Goal: Information Seeking & Learning: Learn about a topic

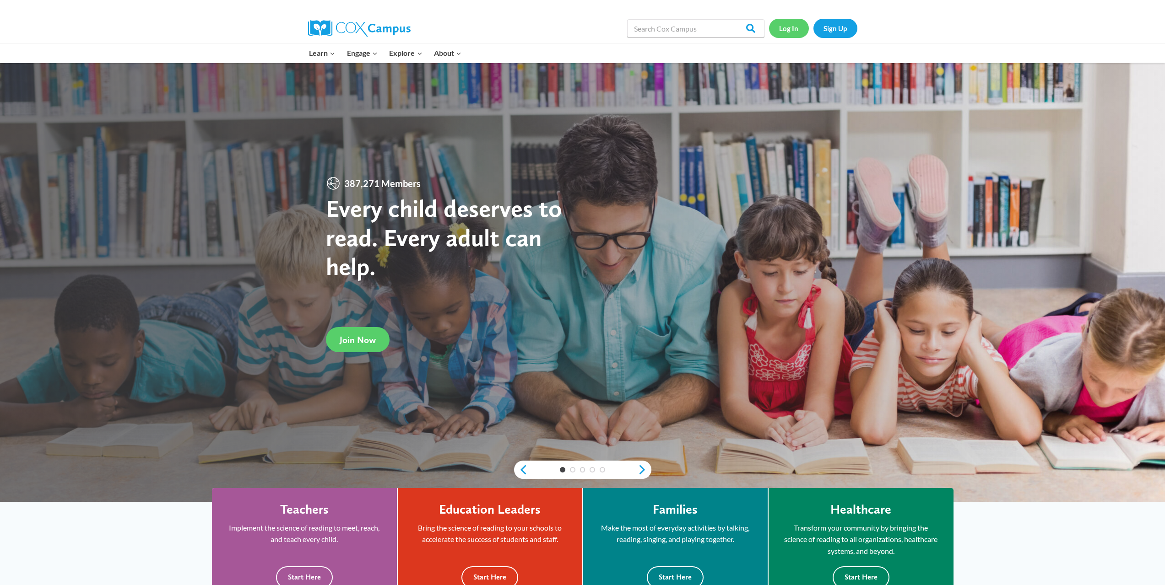
click at [789, 28] on link "Log In" at bounding box center [789, 28] width 40 height 19
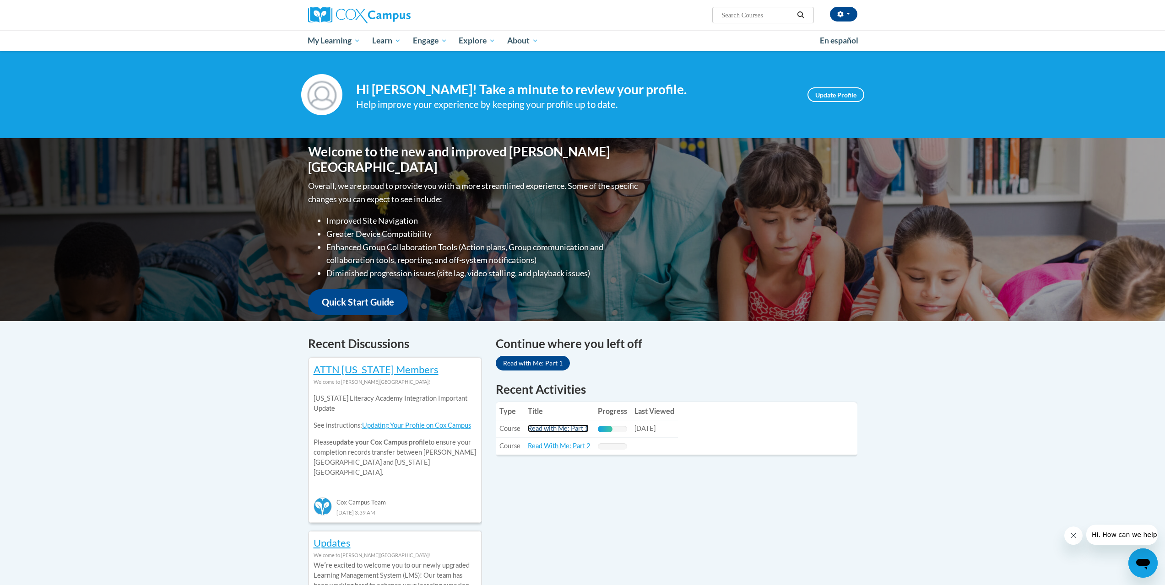
click at [548, 432] on link "Read with Me: Part 1" at bounding box center [558, 429] width 61 height 8
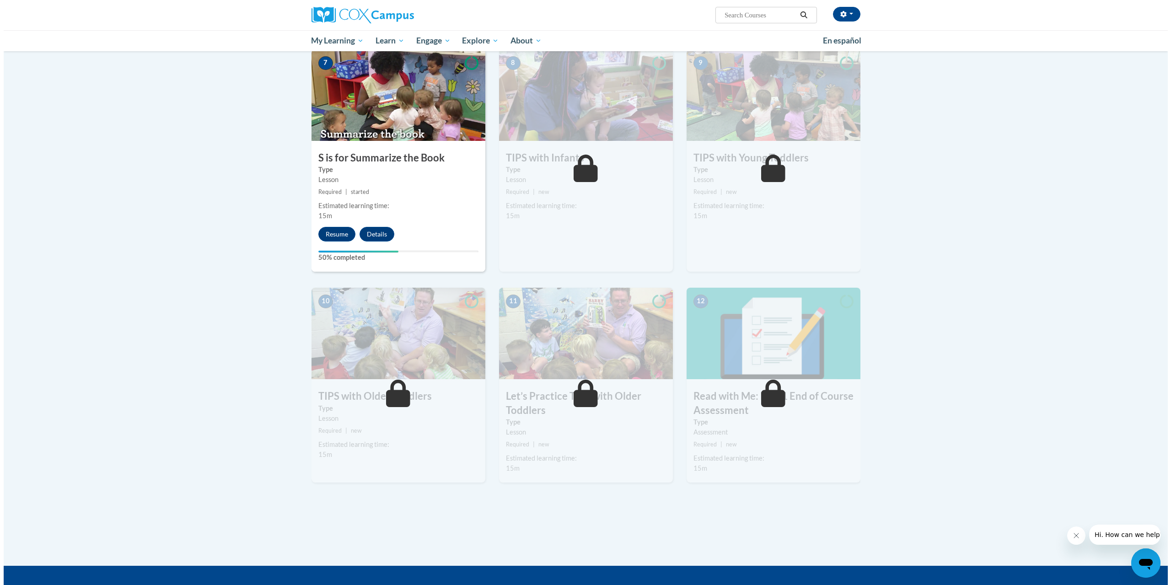
scroll to position [747, 0]
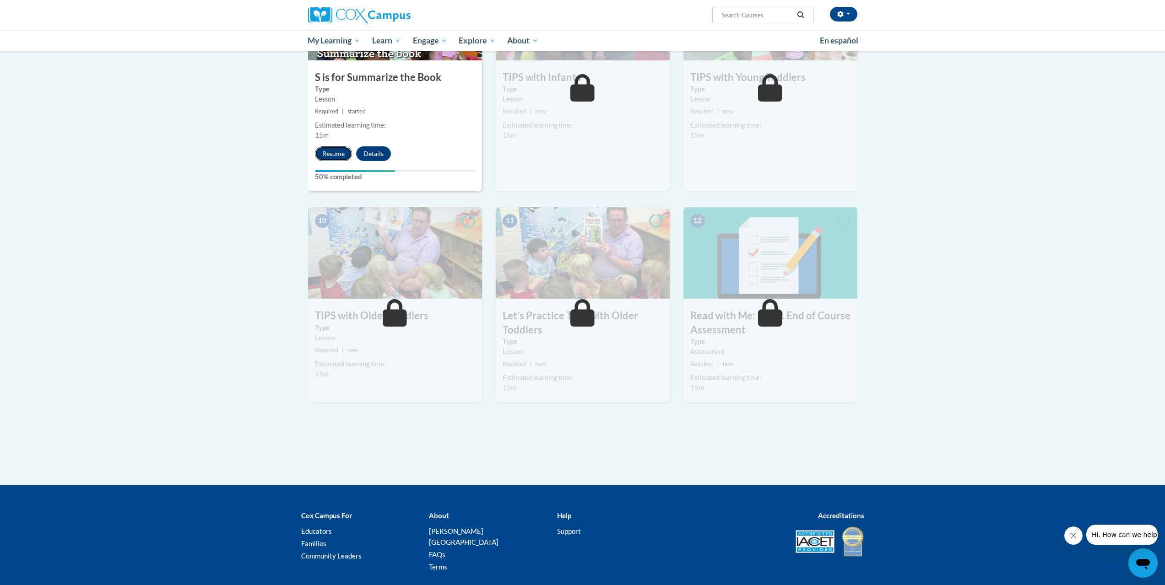
click at [321, 156] on button "Resume" at bounding box center [333, 153] width 37 height 15
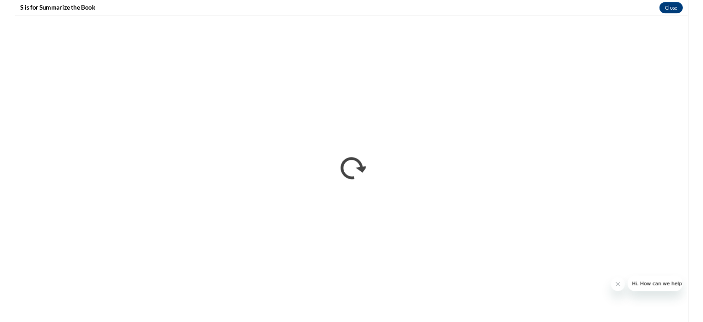
scroll to position [747, 0]
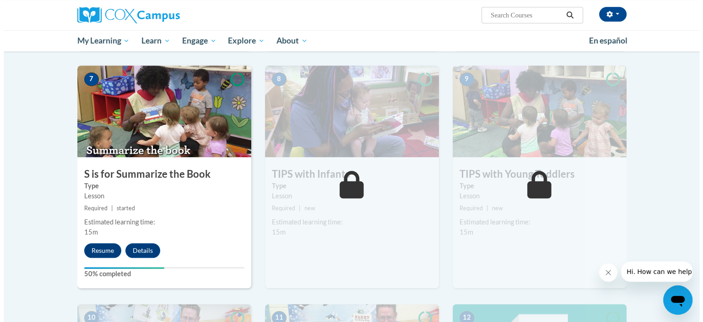
scroll to position [650, 0]
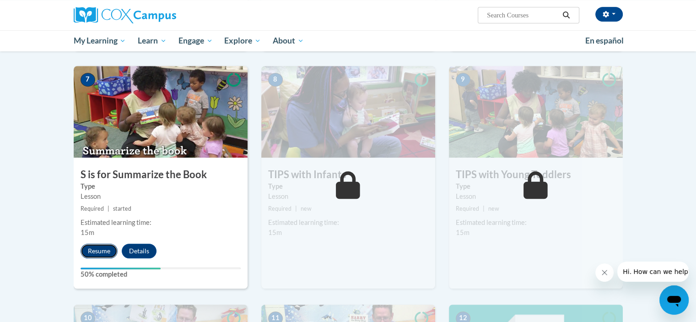
click at [95, 257] on button "Resume" at bounding box center [99, 250] width 37 height 15
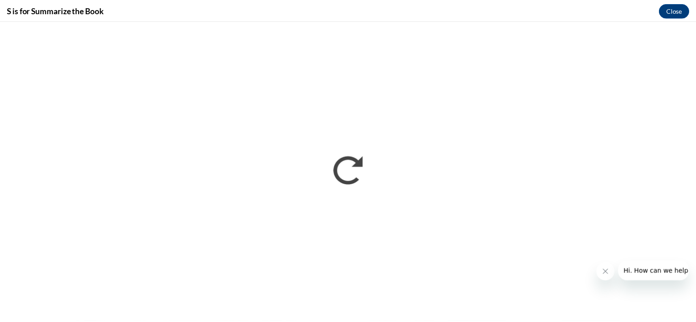
scroll to position [0, 0]
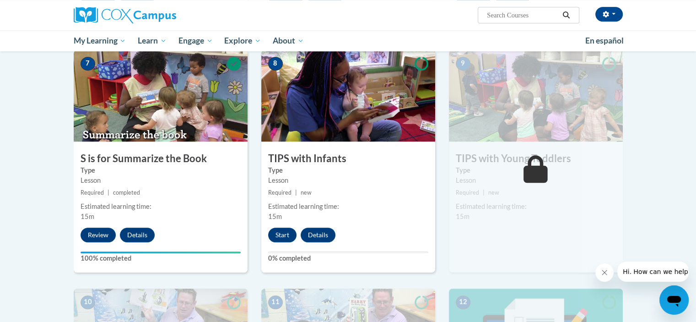
scroll to position [664, 0]
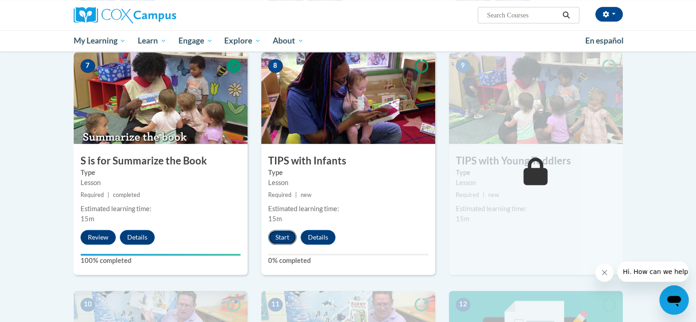
click at [284, 236] on button "Start" at bounding box center [282, 237] width 28 height 15
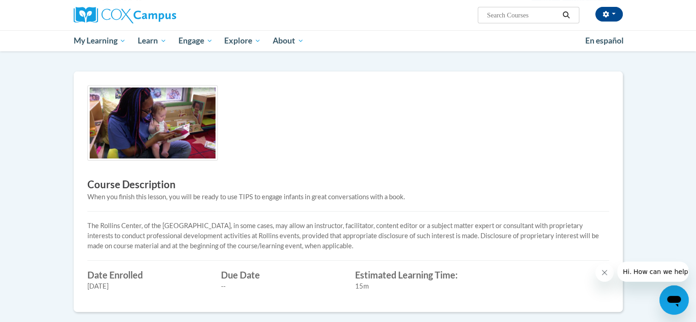
scroll to position [150, 0]
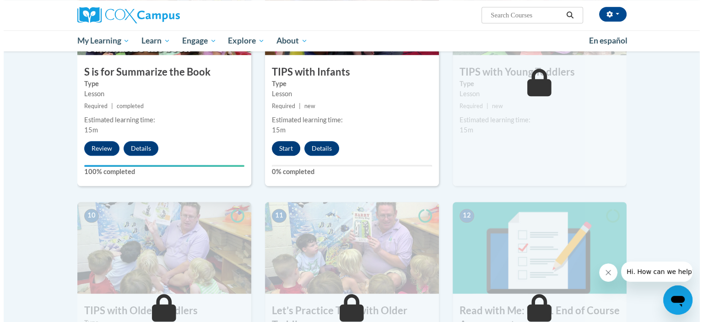
scroll to position [751, 0]
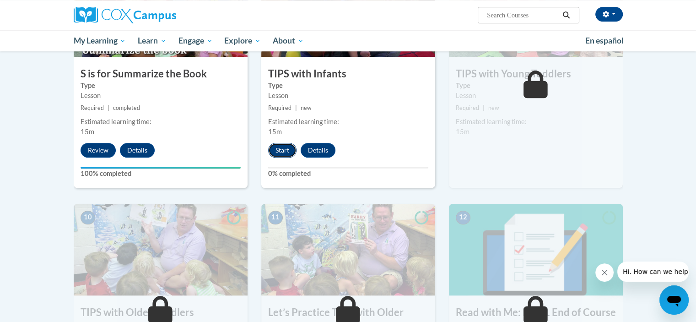
click at [281, 150] on button "Start" at bounding box center [282, 150] width 28 height 15
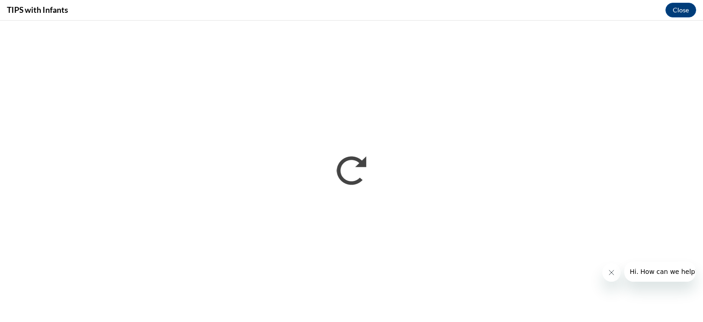
scroll to position [0, 0]
